Goal: Navigation & Orientation: Understand site structure

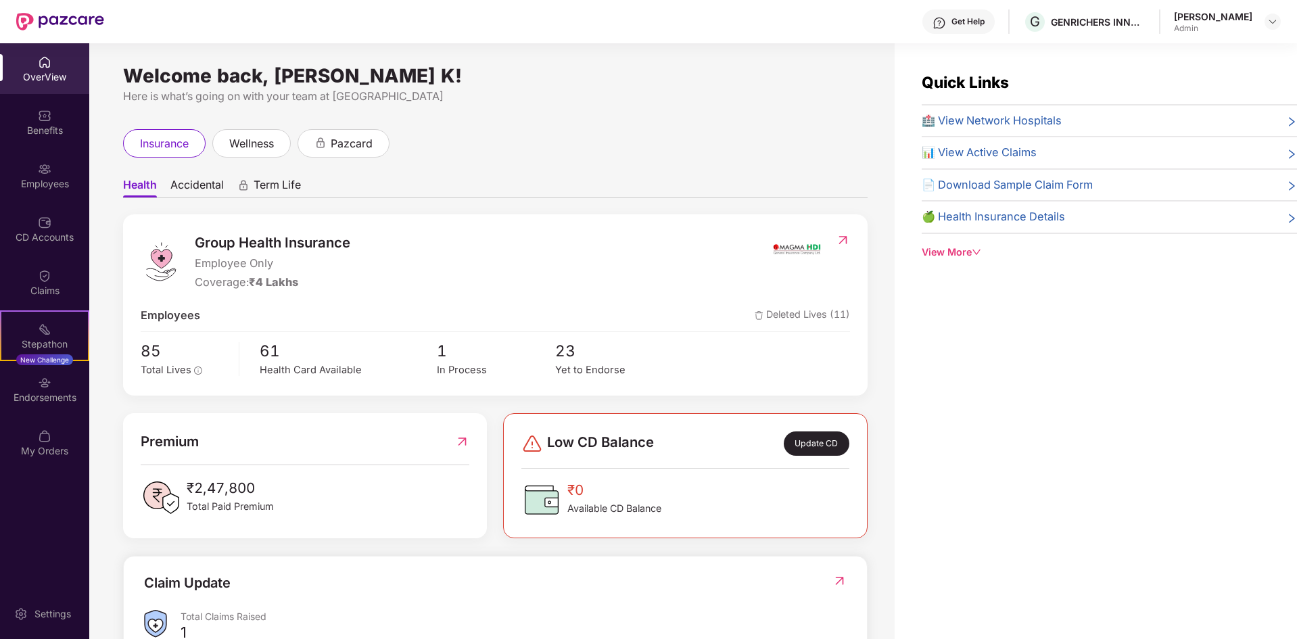
click at [55, 66] on div "OverView" at bounding box center [44, 68] width 89 height 51
click at [37, 69] on div "OverView" at bounding box center [44, 68] width 89 height 51
click at [51, 124] on div "Benefits" at bounding box center [44, 131] width 89 height 14
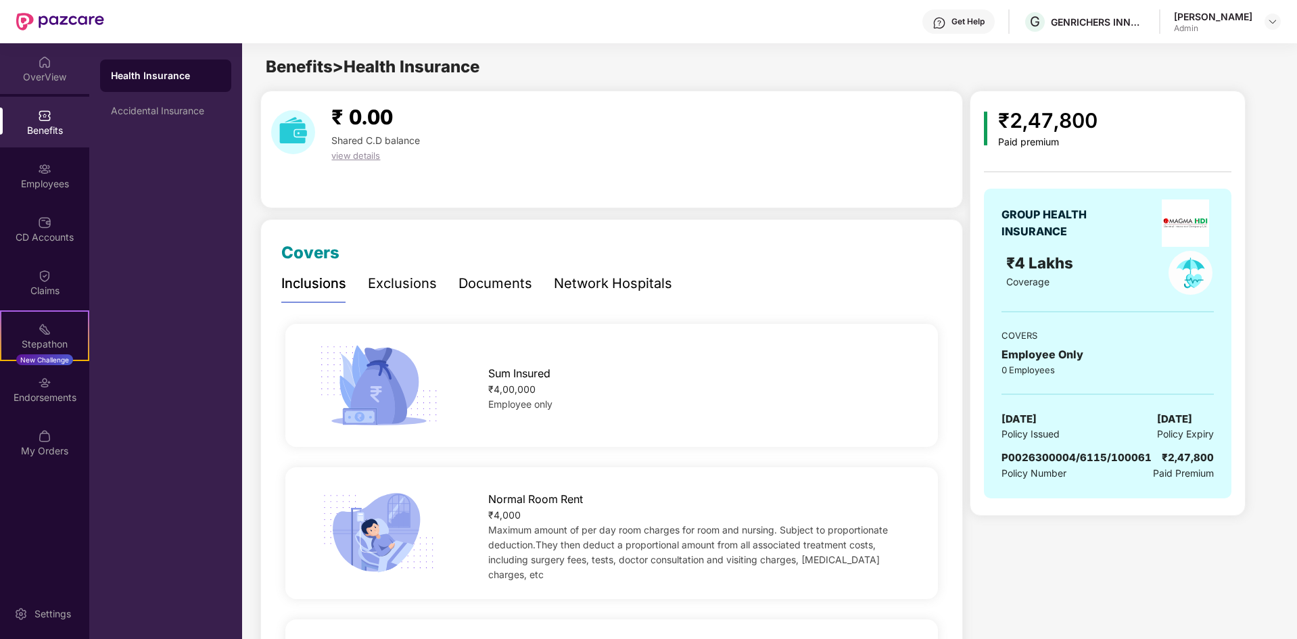
click at [57, 72] on div "OverView" at bounding box center [44, 77] width 89 height 14
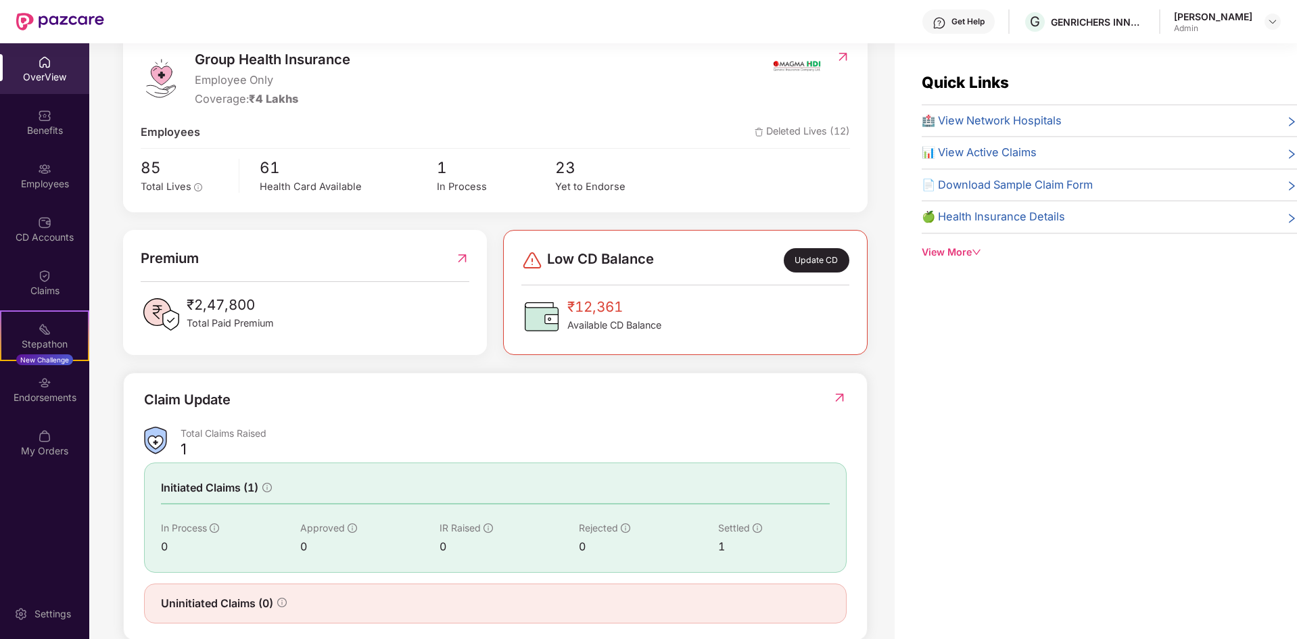
scroll to position [209, 0]
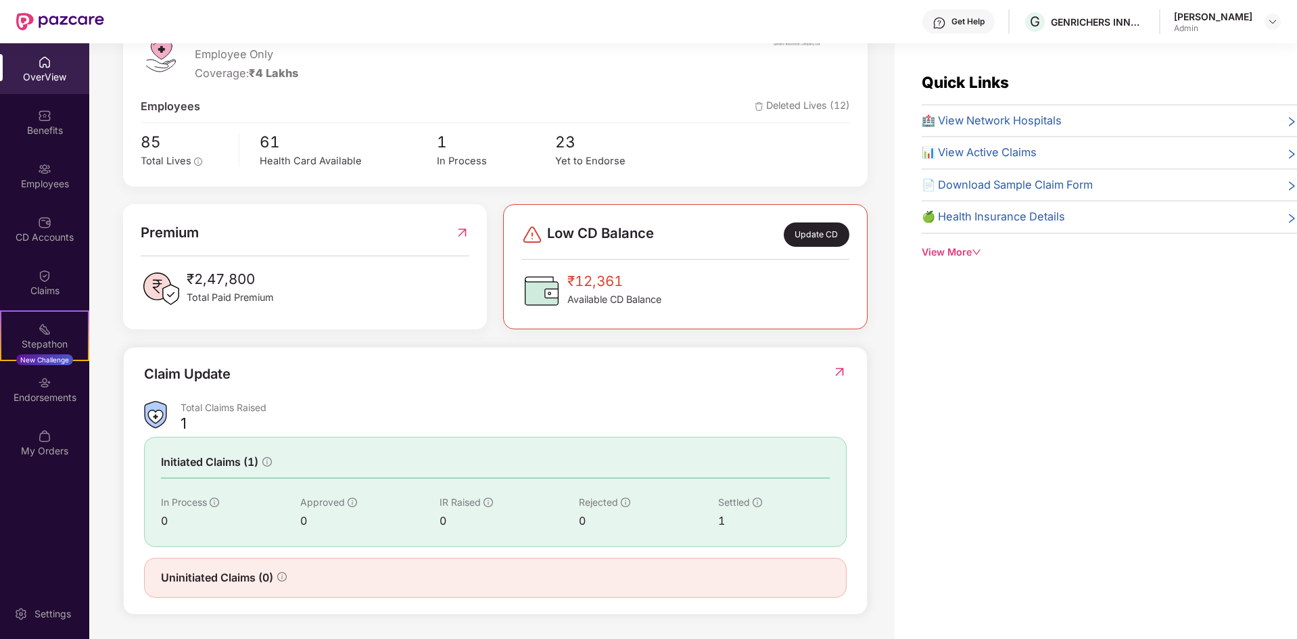
click at [625, 295] on span "Available CD Balance" at bounding box center [614, 299] width 94 height 15
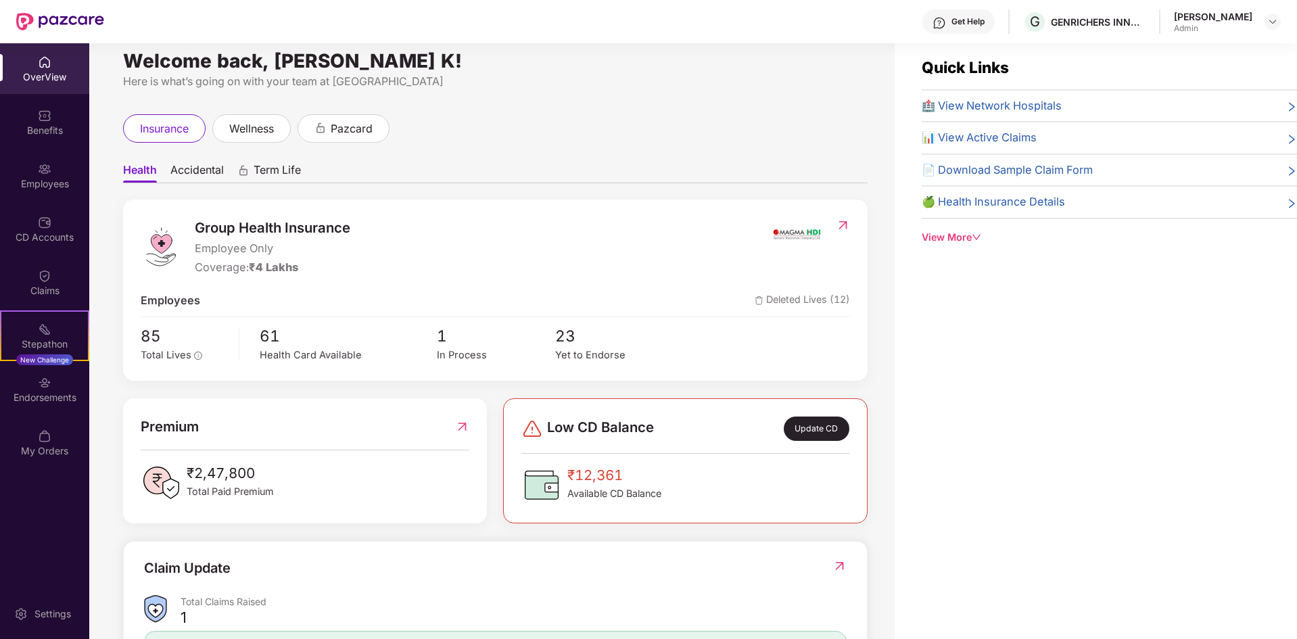
scroll to position [0, 0]
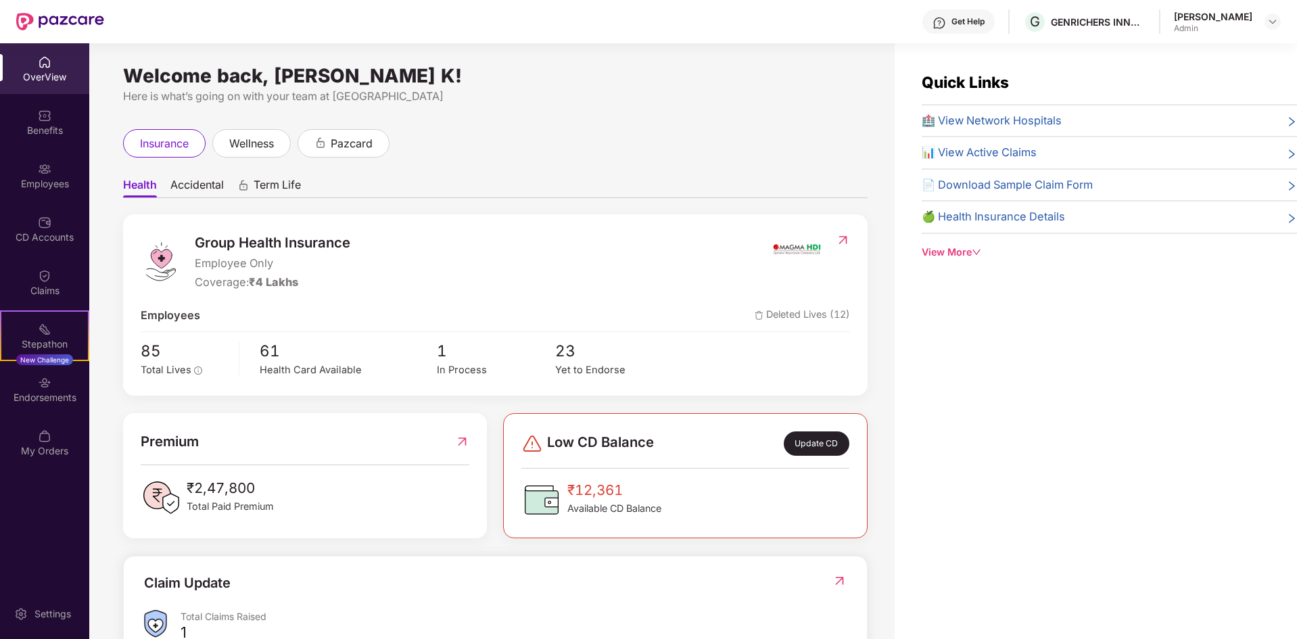
click at [1046, 452] on div "Quick Links 🏥 View Network Hospitals 📊 View Active Claims 📄 Download Sample Cla…" at bounding box center [1095, 362] width 402 height 639
click at [540, 120] on div "Welcome back, [PERSON_NAME] K! Here is what’s going on with your team at Pazcar…" at bounding box center [491, 349] width 805 height 612
click at [59, 18] on img at bounding box center [60, 22] width 88 height 18
click at [46, 10] on div at bounding box center [60, 21] width 88 height 43
click at [20, 15] on img at bounding box center [60, 22] width 88 height 18
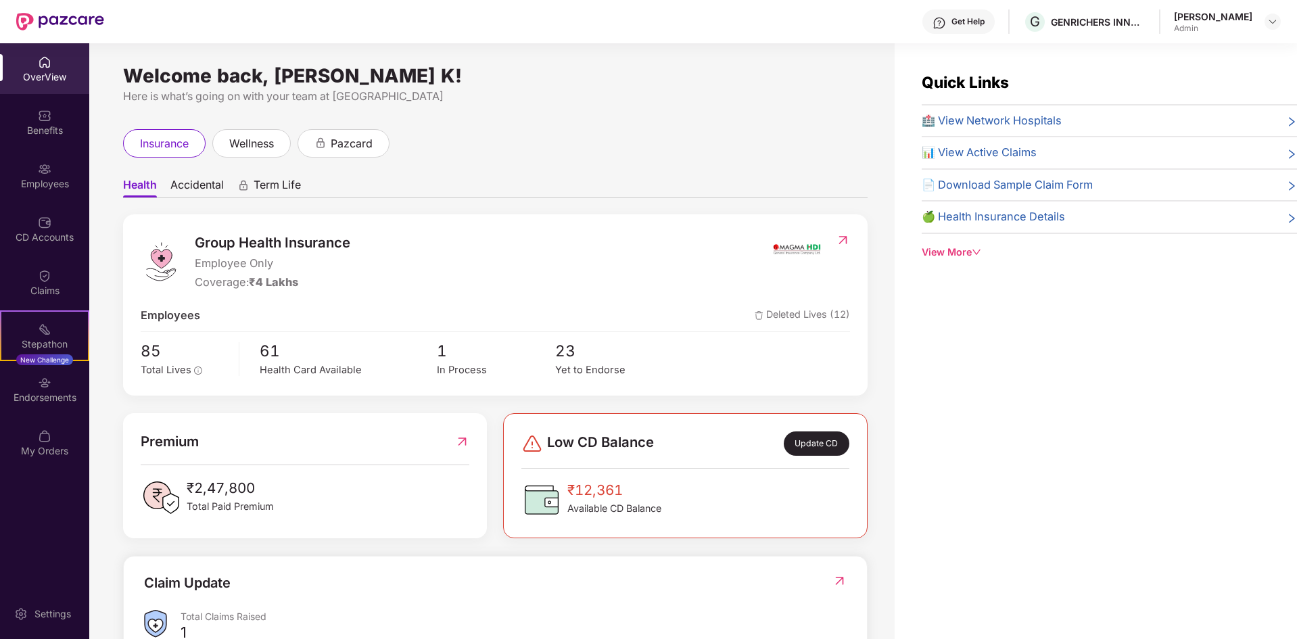
click at [57, 20] on img at bounding box center [60, 22] width 88 height 18
click at [54, 21] on img at bounding box center [60, 22] width 88 height 18
click at [20, 17] on img at bounding box center [60, 22] width 88 height 18
click at [531, 62] on div "Welcome back, [PERSON_NAME] K! Here is what’s going on with your team at Pazcar…" at bounding box center [491, 349] width 805 height 612
drag, startPoint x: 118, startPoint y: 74, endPoint x: 403, endPoint y: 74, distance: 284.6
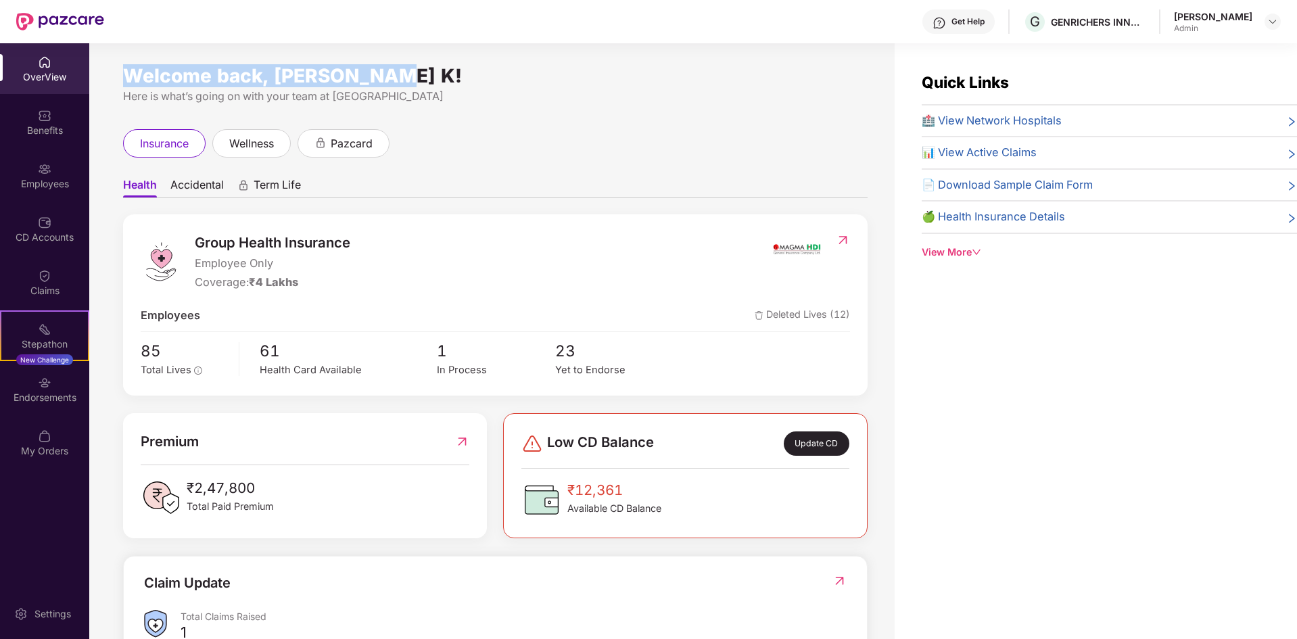
click at [403, 74] on div "Welcome back, [PERSON_NAME] K! Here is what’s going on with your team at Pazcar…" at bounding box center [491, 349] width 805 height 612
click at [454, 74] on div "Welcome back, [PERSON_NAME] K!" at bounding box center [495, 75] width 744 height 11
